Goal: Transaction & Acquisition: Book appointment/travel/reservation

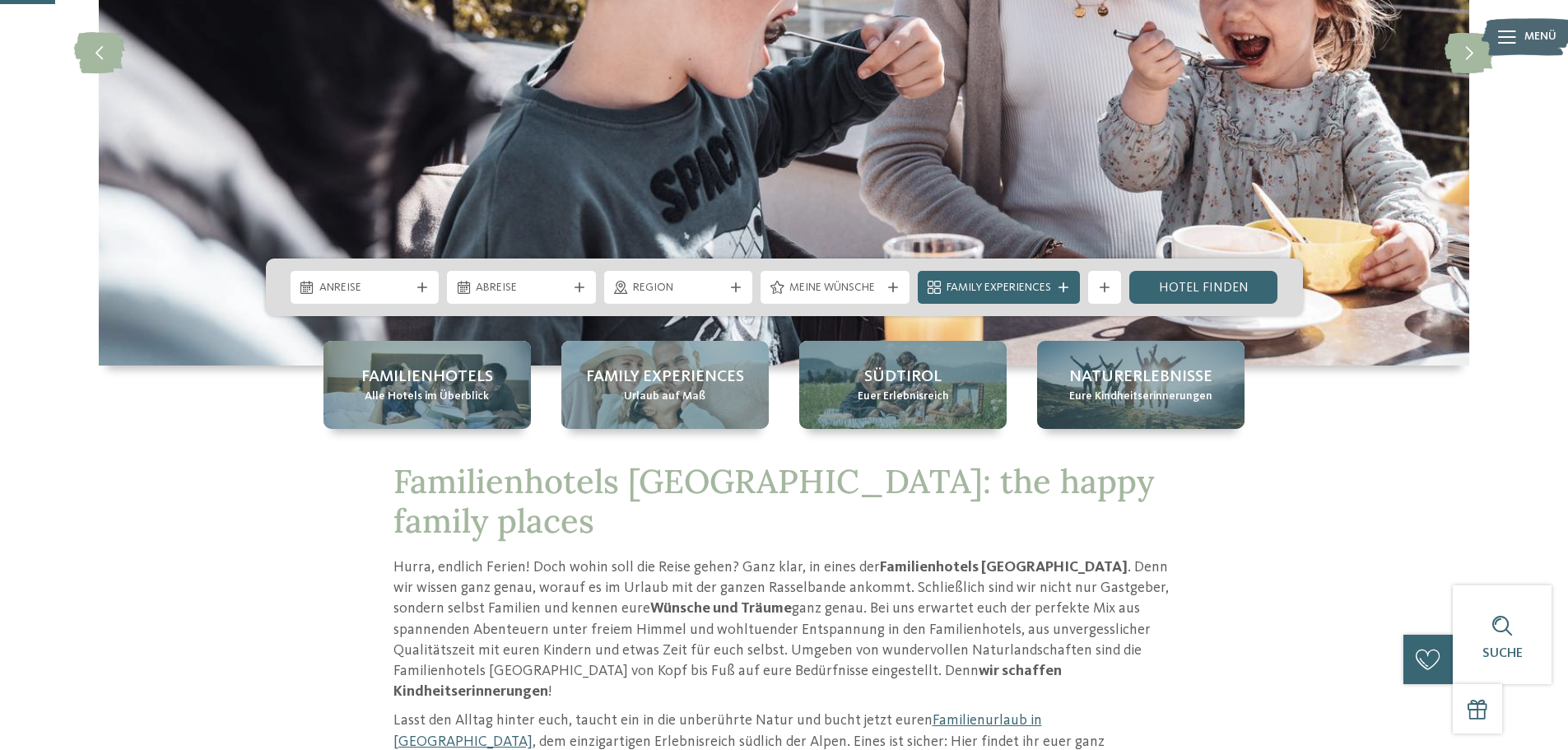
scroll to position [247, 0]
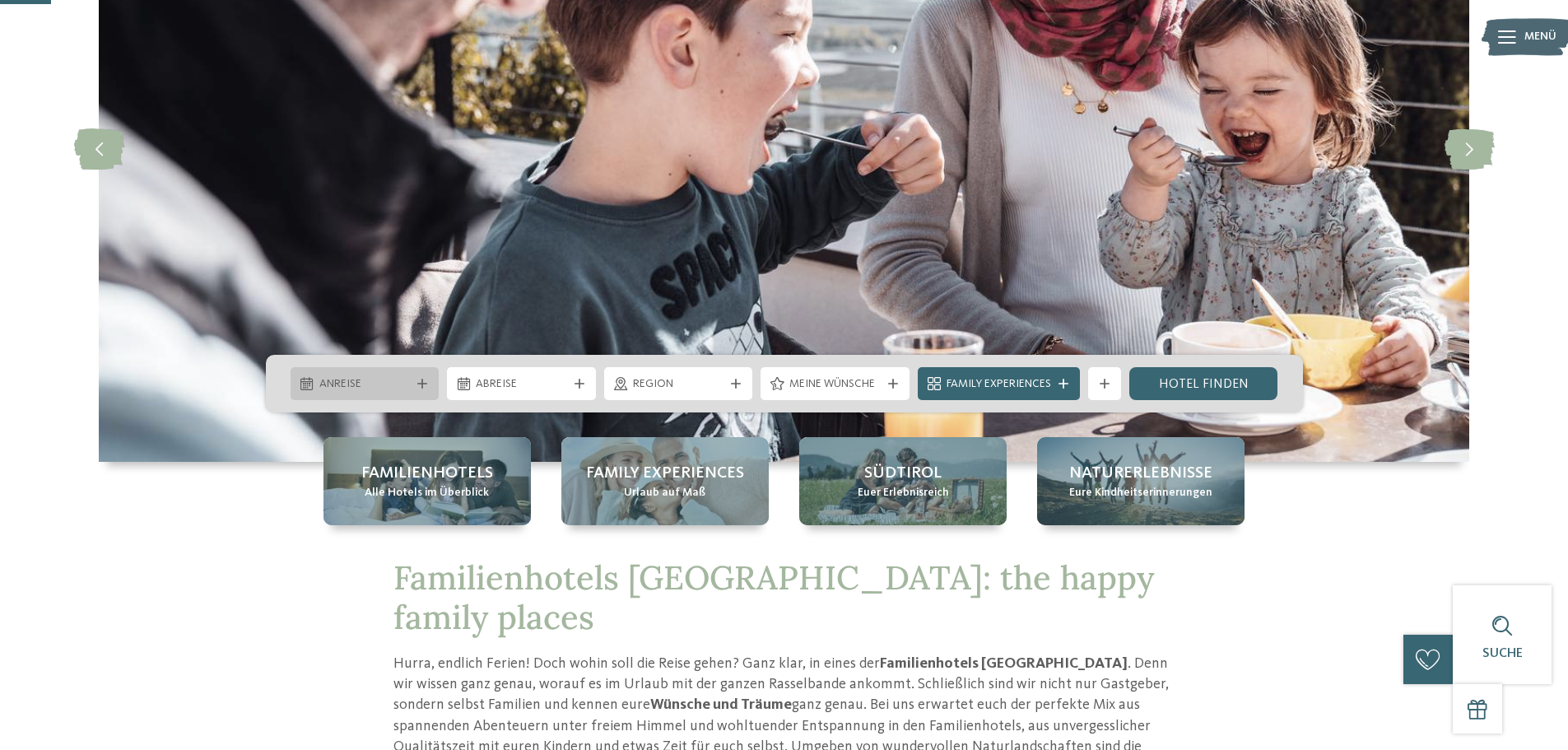
click at [400, 380] on span "Anreise" at bounding box center [365, 385] width 92 height 17
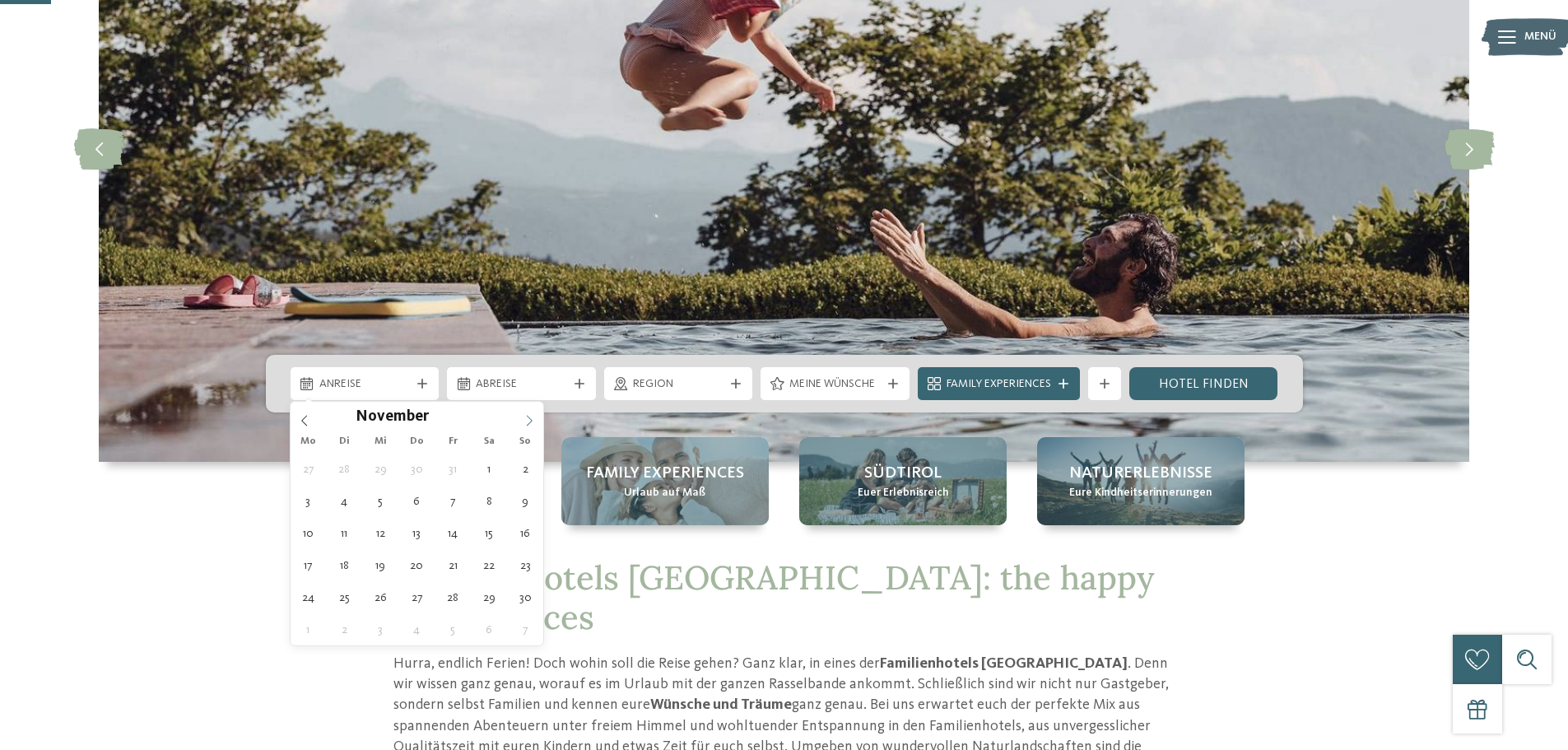
click at [527, 420] on icon at bounding box center [530, 421] width 12 height 12
type input "****"
click at [527, 420] on icon at bounding box center [530, 421] width 12 height 12
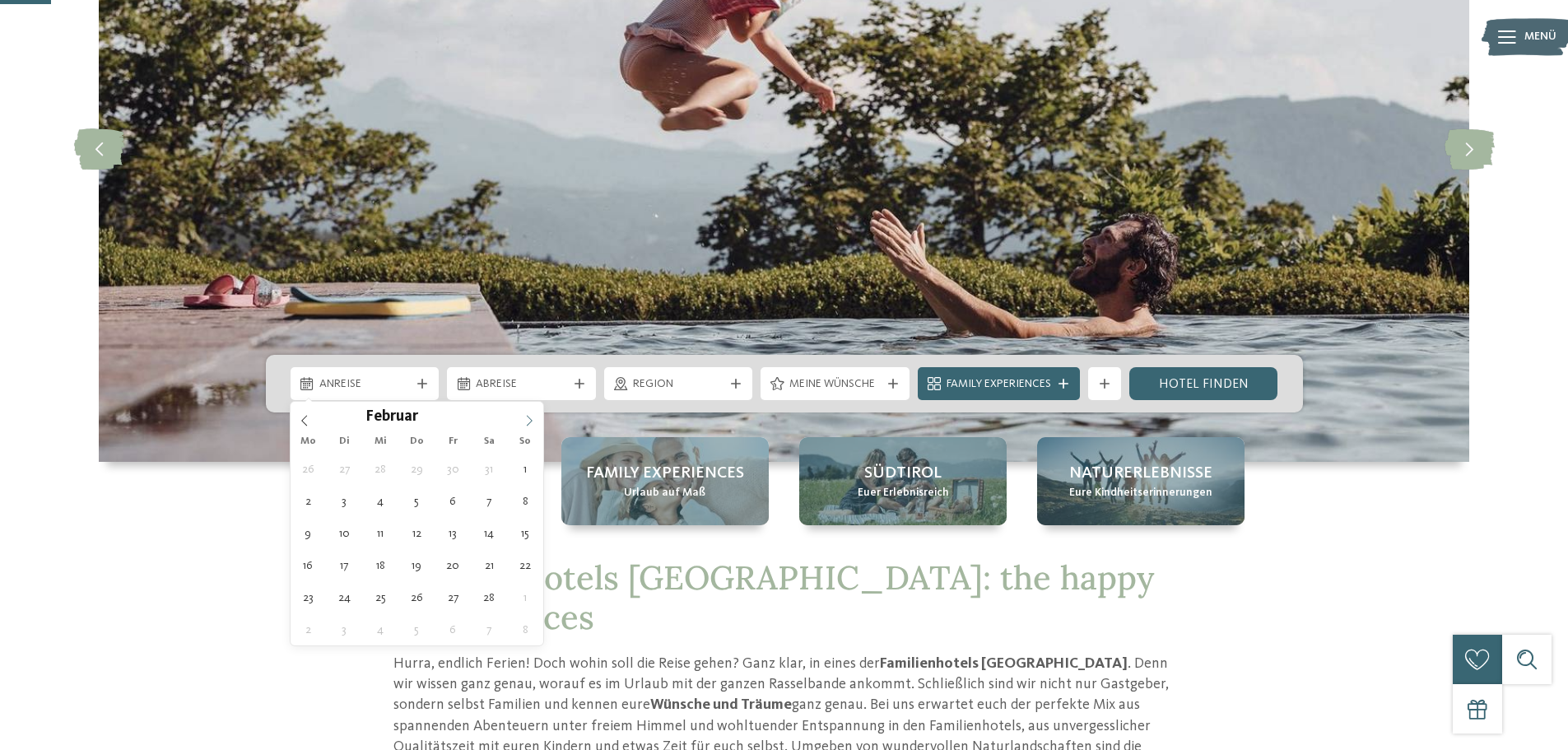
click at [527, 420] on icon at bounding box center [530, 421] width 12 height 12
type div "[DATE]"
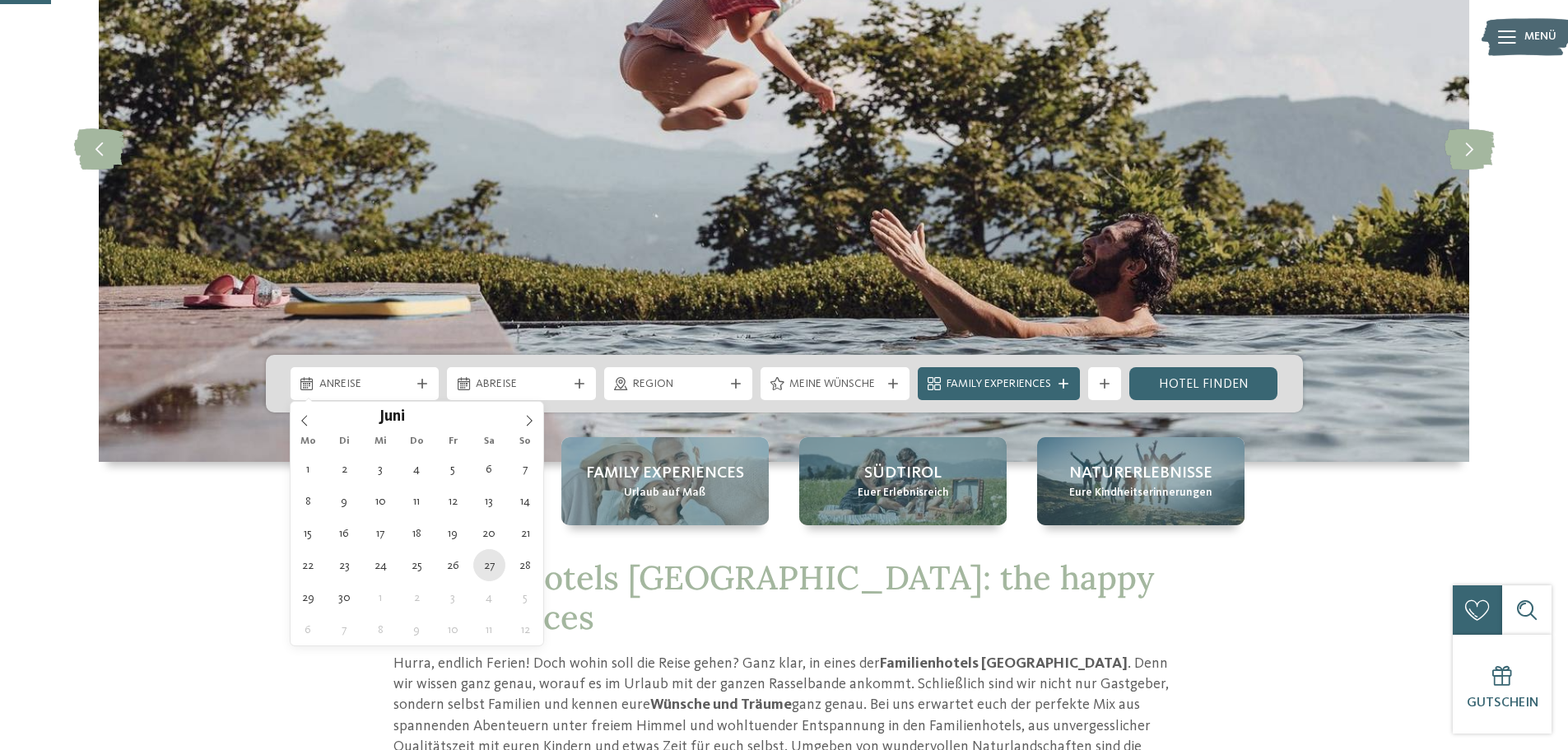
type input "****"
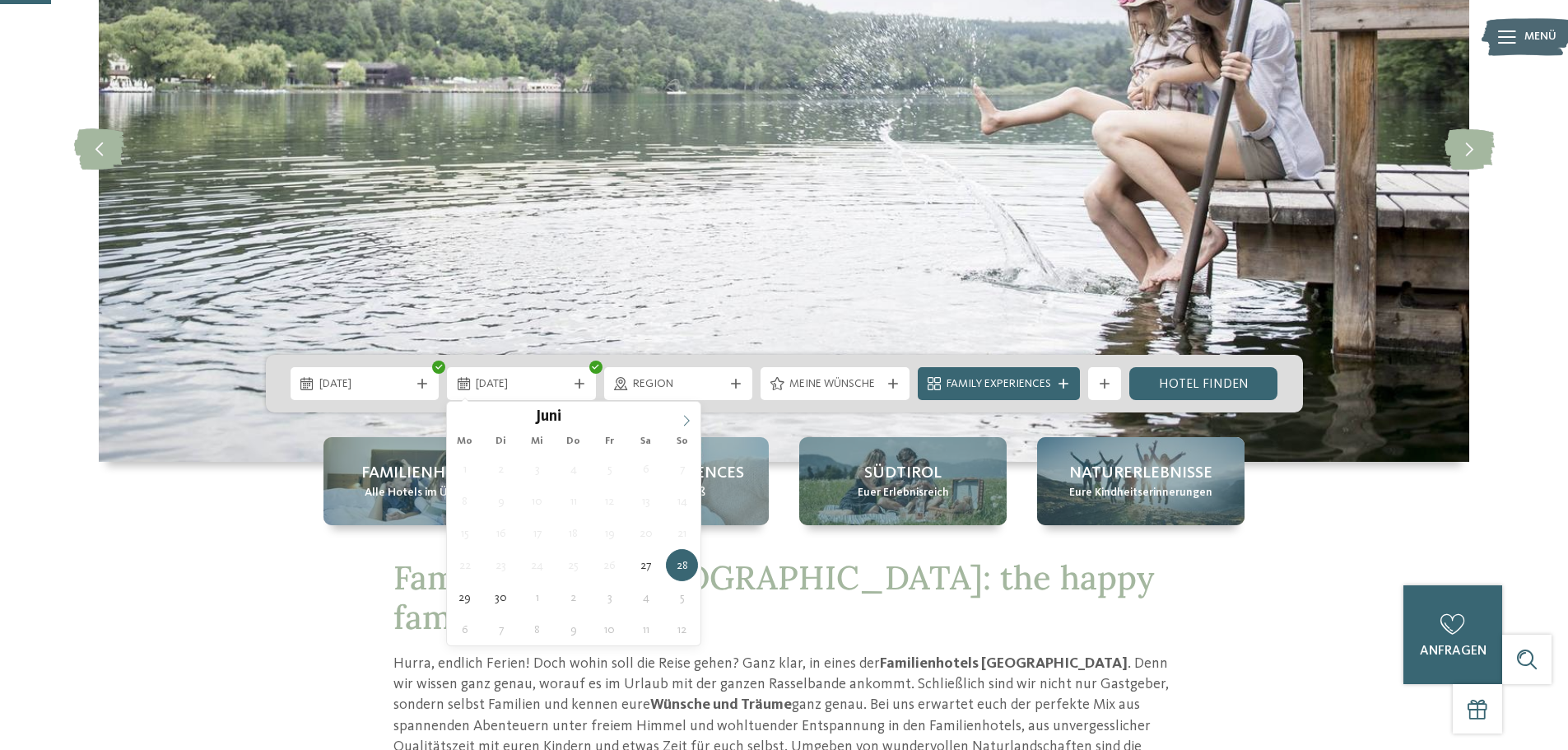
click at [685, 419] on icon at bounding box center [686, 421] width 12 height 12
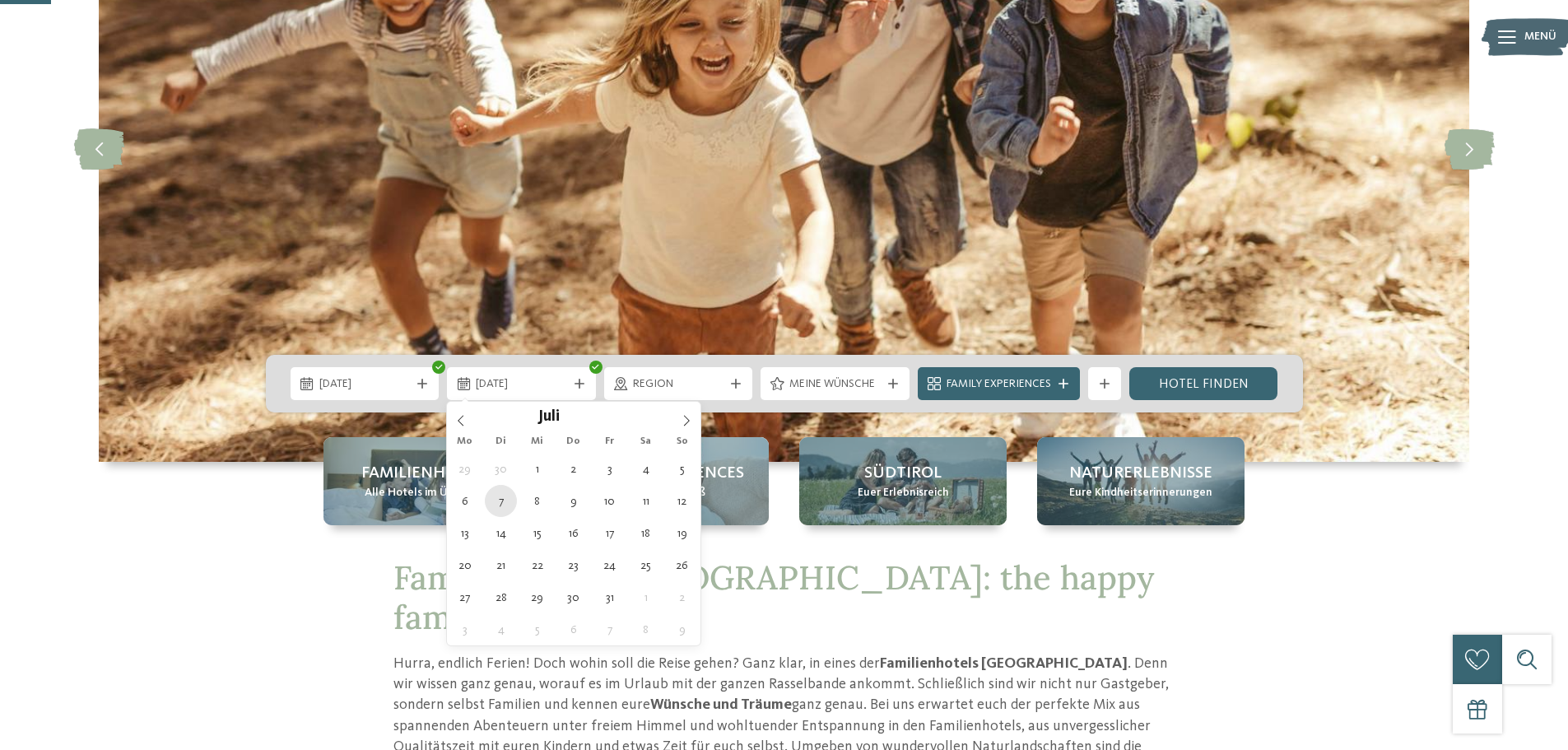
type div "[DATE]"
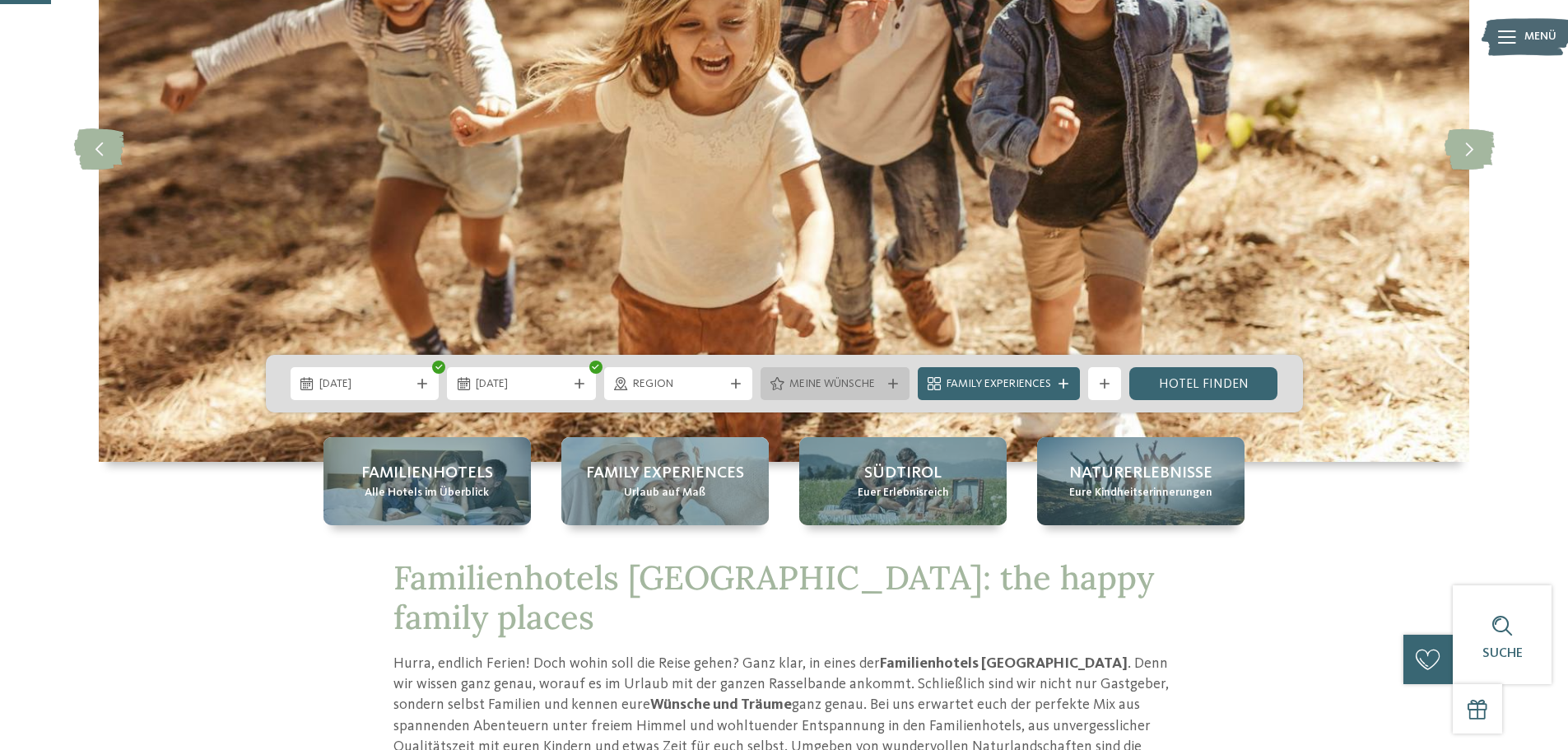
click at [891, 381] on icon at bounding box center [893, 384] width 10 height 10
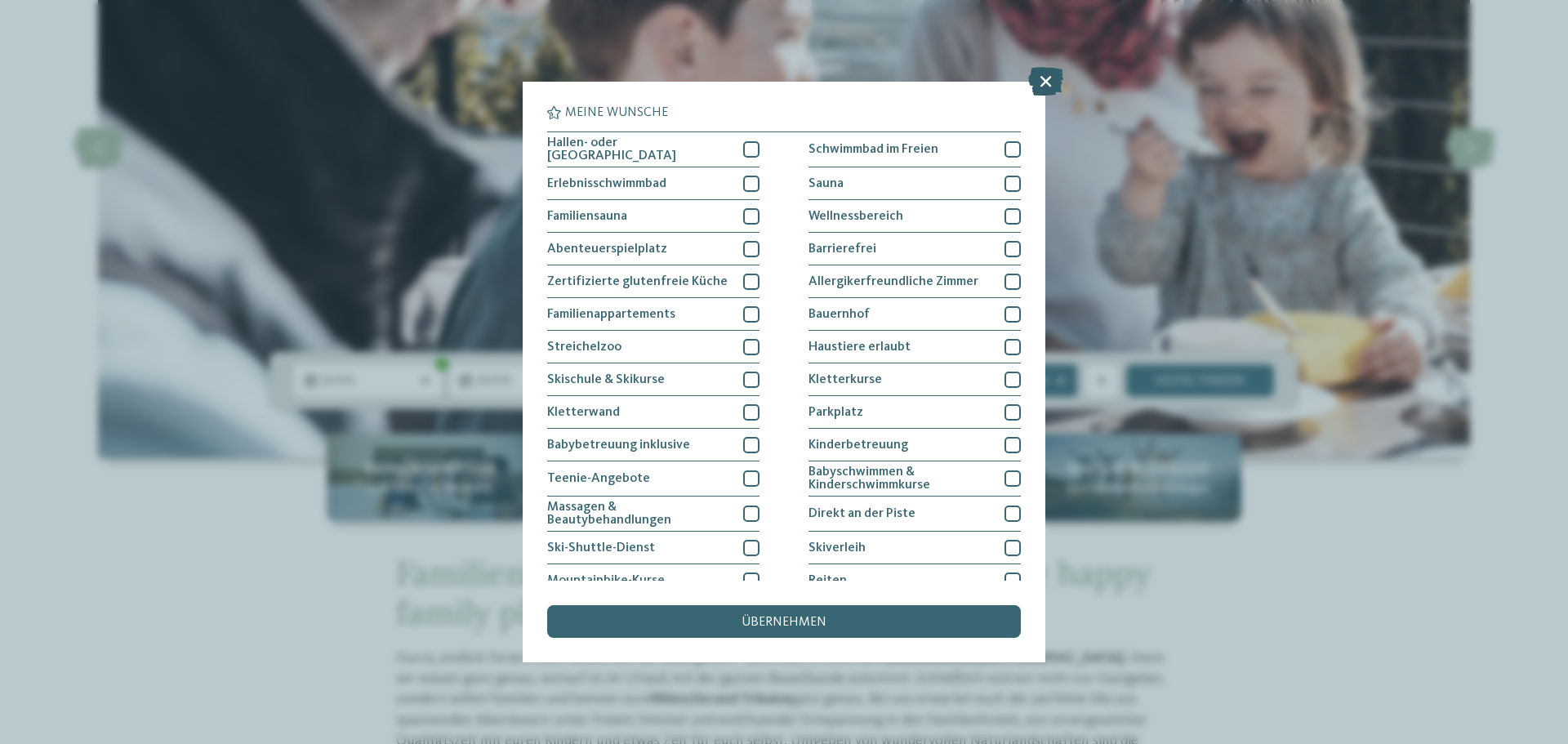
click at [1037, 82] on icon at bounding box center [1046, 81] width 35 height 29
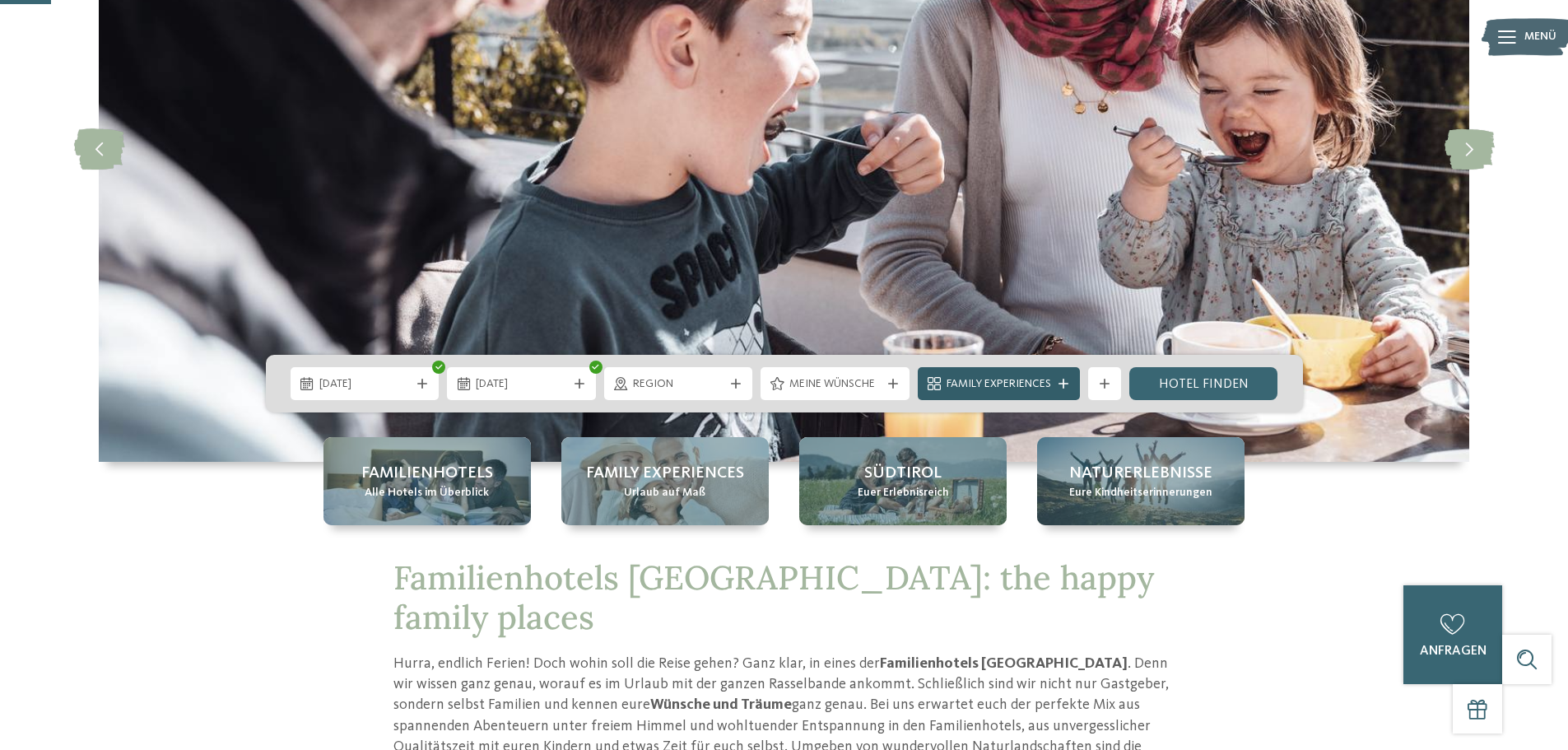
click at [1069, 382] on div at bounding box center [1063, 384] width 17 height 10
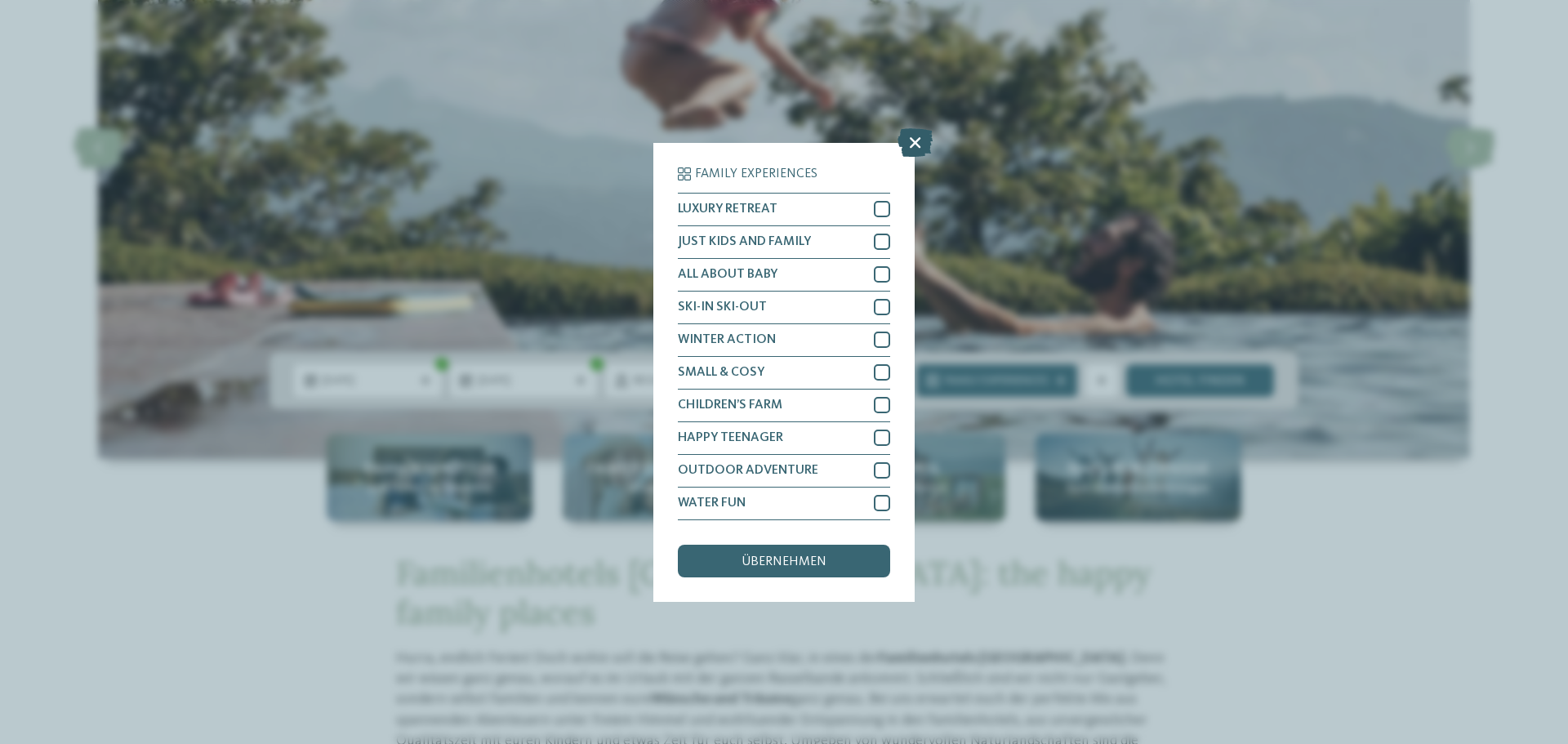
click at [914, 144] on icon at bounding box center [915, 142] width 35 height 29
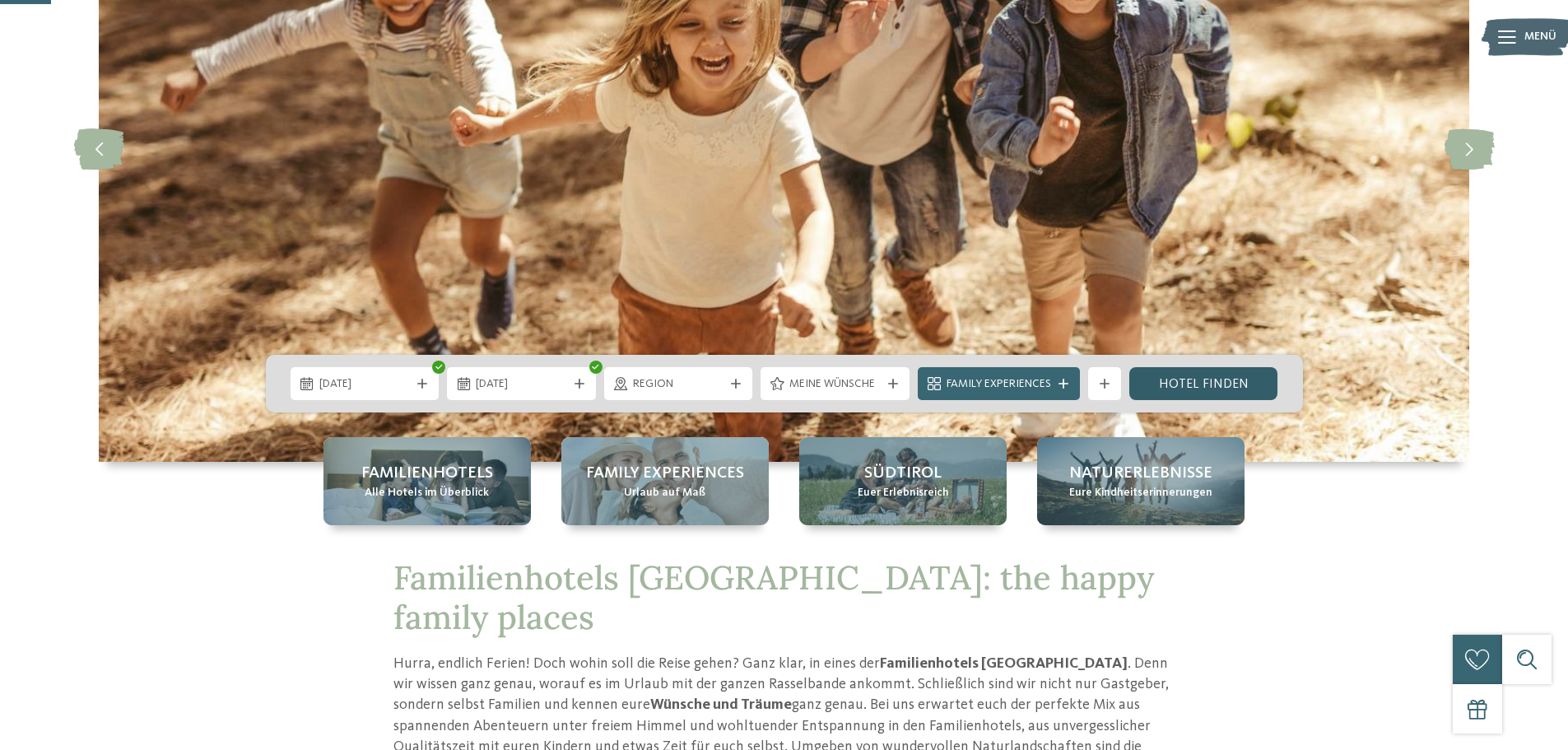
click at [1180, 386] on link "Hotel finden" at bounding box center [1204, 383] width 149 height 33
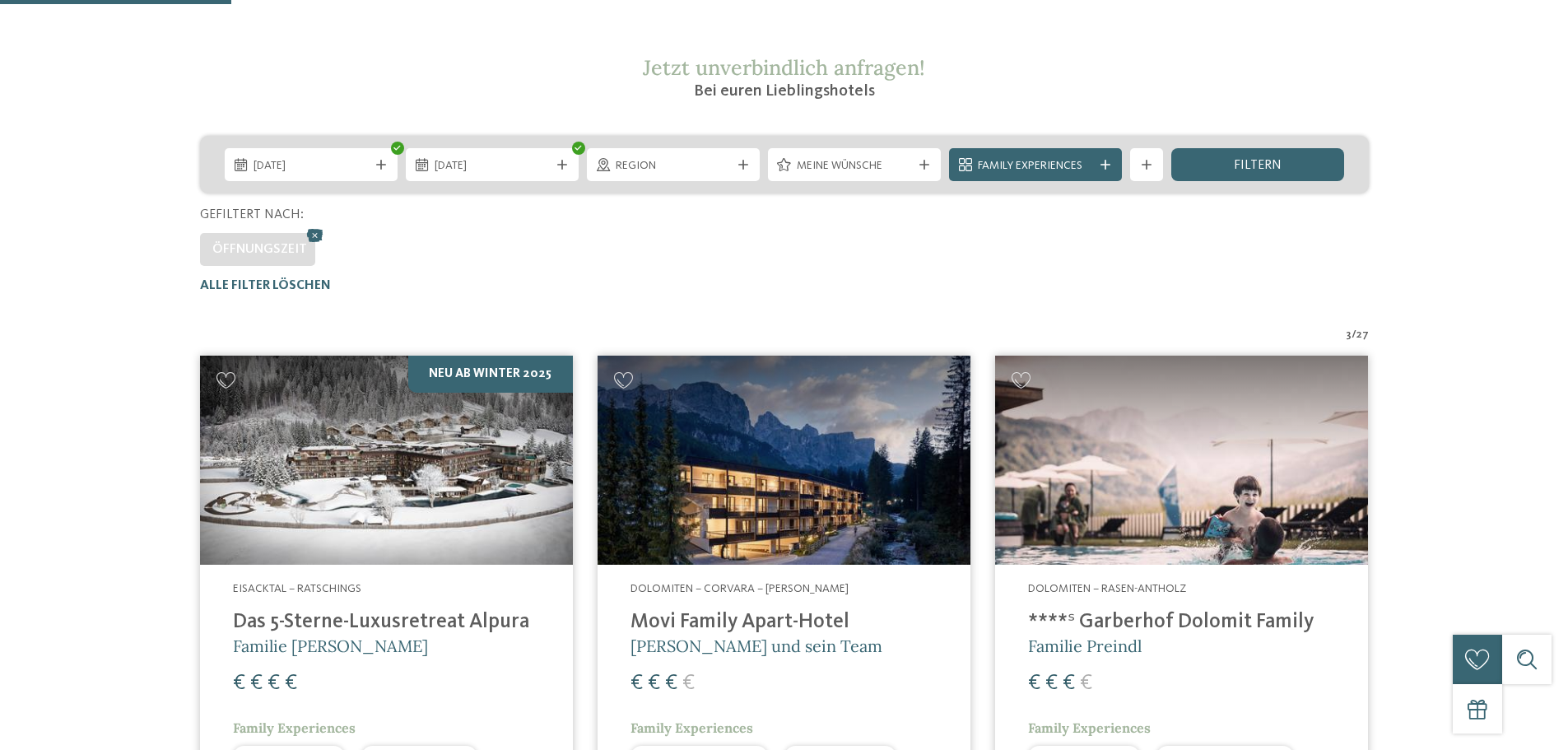
scroll to position [330, 0]
